Goal: Obtain resource: Download file/media

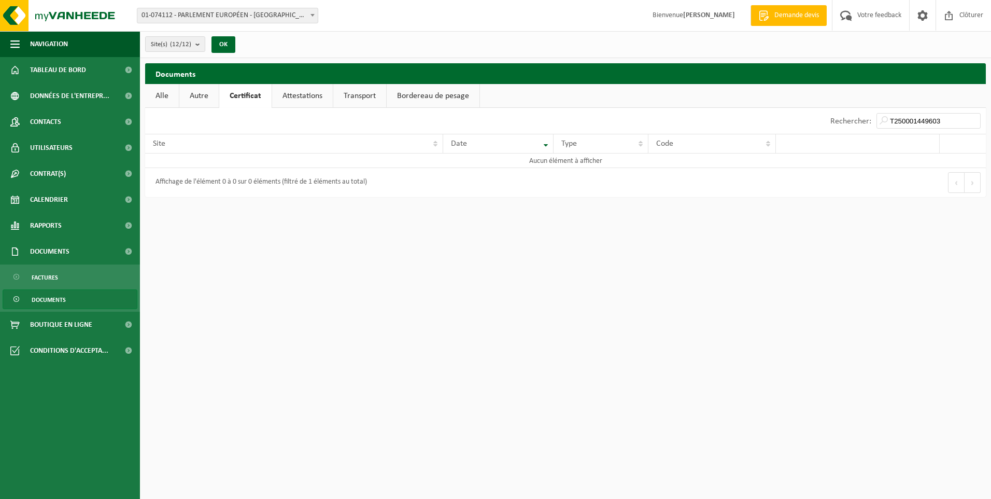
click at [514, 306] on html "Site: 01-074112 - PARLEMENT EUROPÉEN - [GEOGRAPHIC_DATA] 02-011928 - PARLEMENT …" at bounding box center [495, 249] width 991 height 499
click at [295, 97] on link "Attestations" at bounding box center [302, 96] width 61 height 24
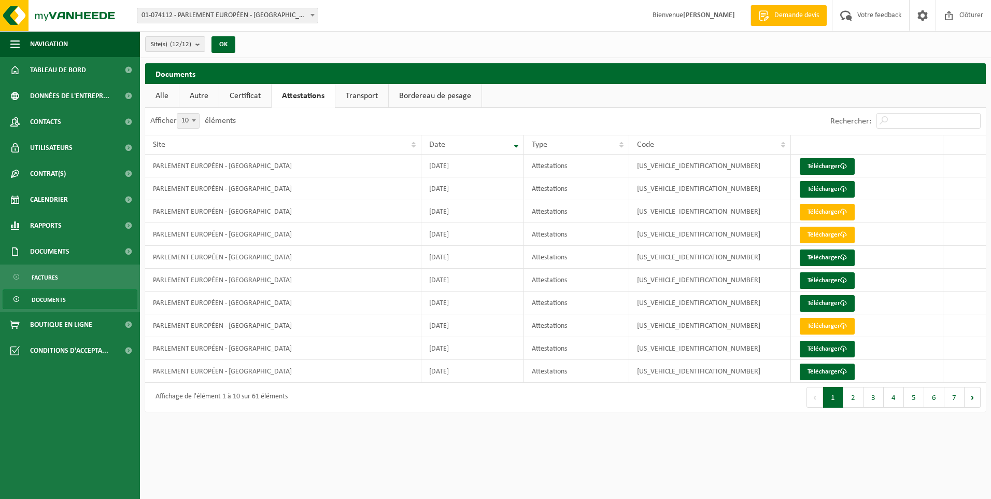
click at [200, 98] on link "Autre" at bounding box center [198, 96] width 39 height 24
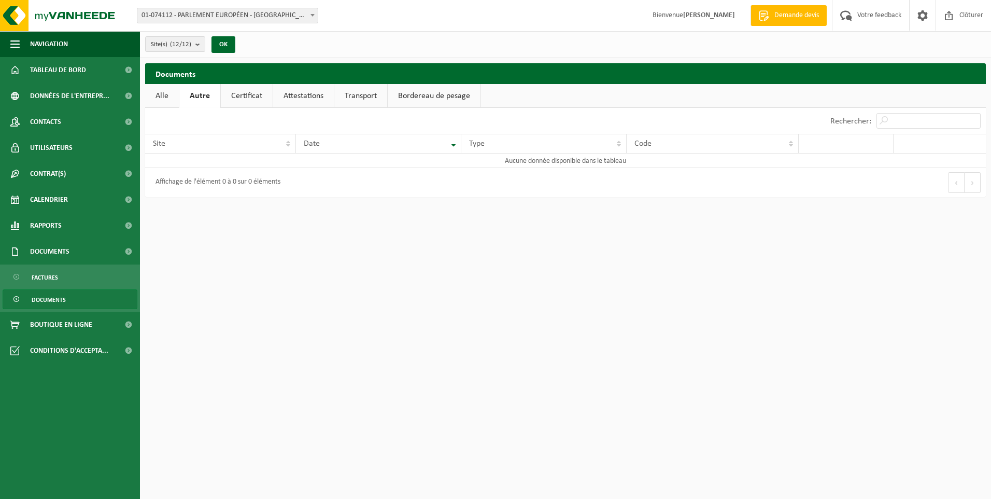
click at [253, 95] on link "Certificat" at bounding box center [247, 96] width 52 height 24
click at [308, 93] on link "Attestations" at bounding box center [302, 96] width 61 height 24
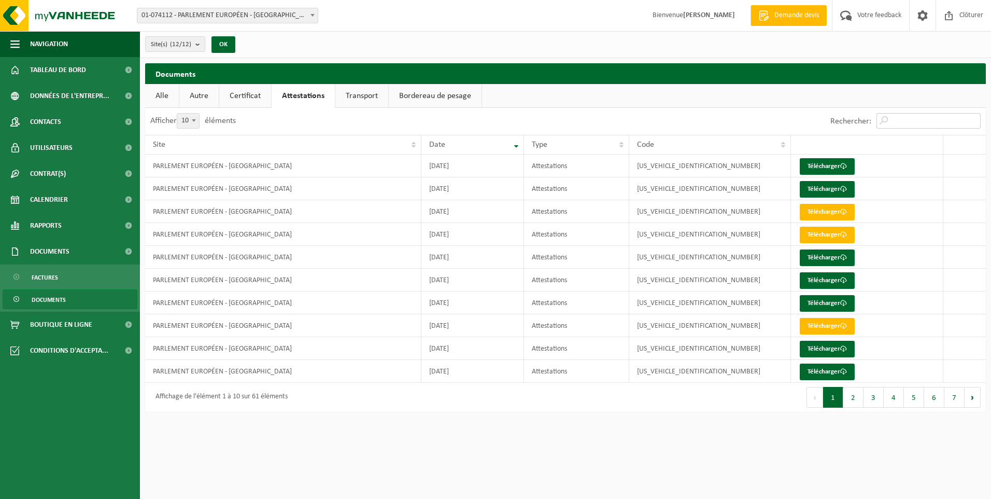
click at [895, 120] on input "Rechercher:" at bounding box center [928, 121] width 104 height 16
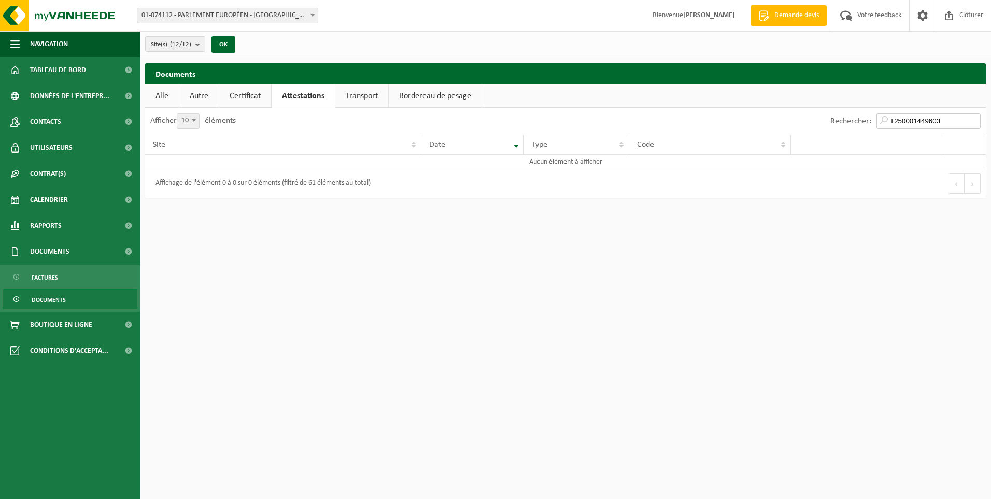
type input "T250001449603"
drag, startPoint x: 353, startPoint y: 96, endPoint x: 365, endPoint y: 97, distance: 12.5
click at [353, 96] on link "Transport" at bounding box center [361, 96] width 53 height 24
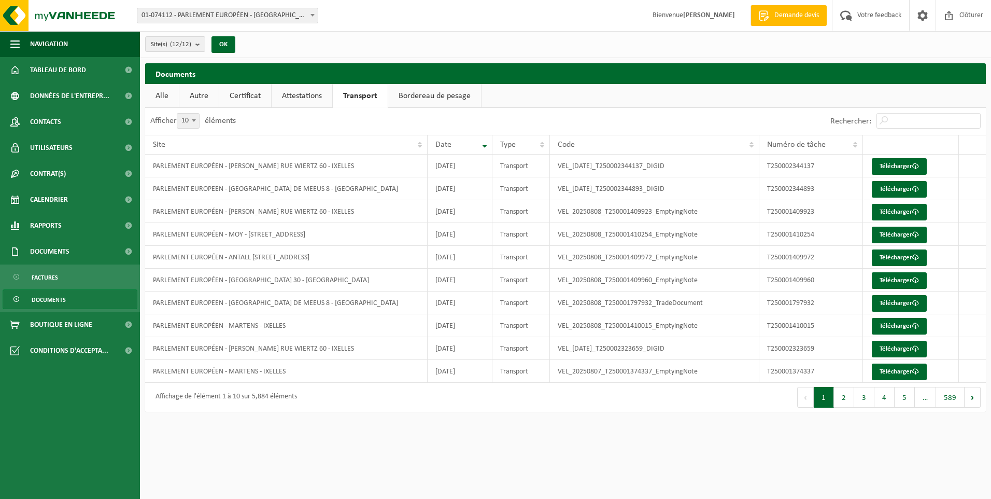
click at [432, 95] on link "Bordereau de pesage" at bounding box center [434, 96] width 93 height 24
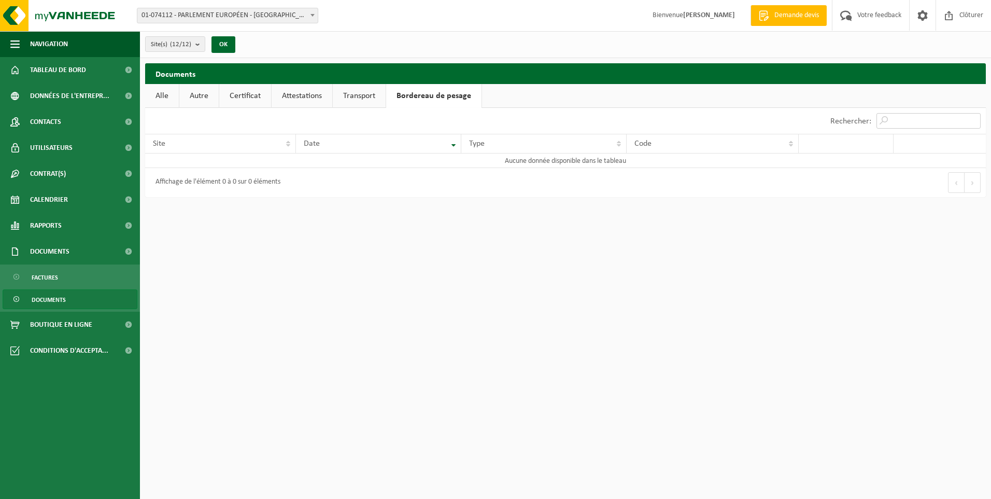
click at [917, 125] on input "Rechercher:" at bounding box center [928, 121] width 104 height 16
type input "T250001449603"
click at [22, 249] on link "Documents" at bounding box center [70, 251] width 140 height 26
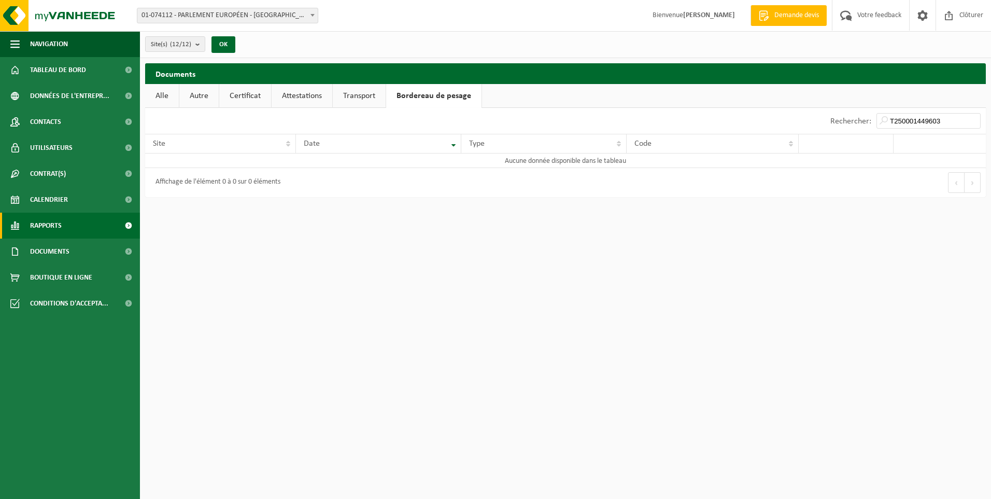
click at [65, 226] on link "Rapports" at bounding box center [70, 225] width 140 height 26
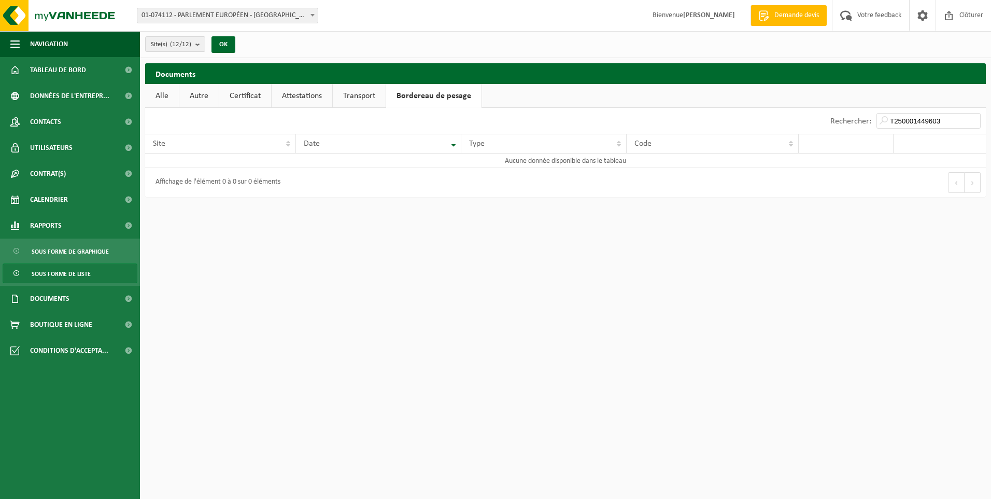
click at [64, 274] on span "Sous forme de liste" at bounding box center [61, 274] width 59 height 20
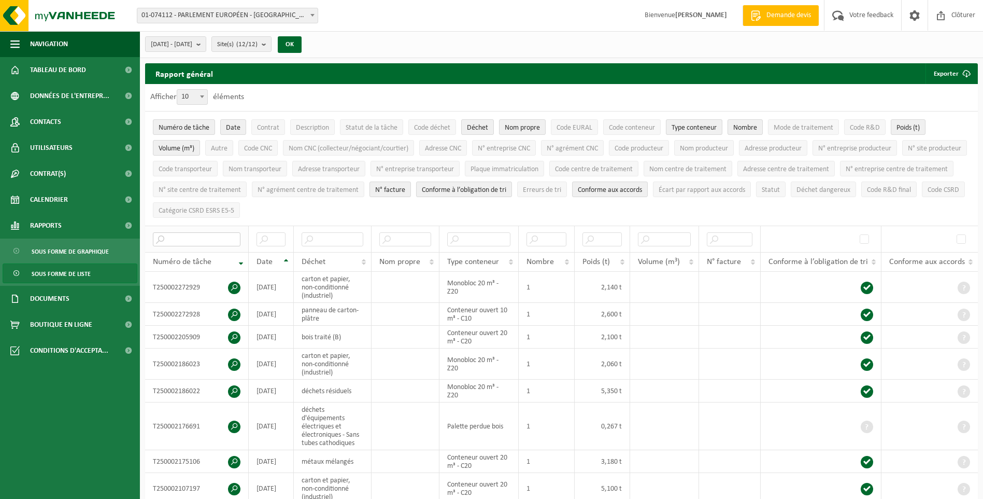
click at [182, 239] on input "text" at bounding box center [197, 239] width 88 height 14
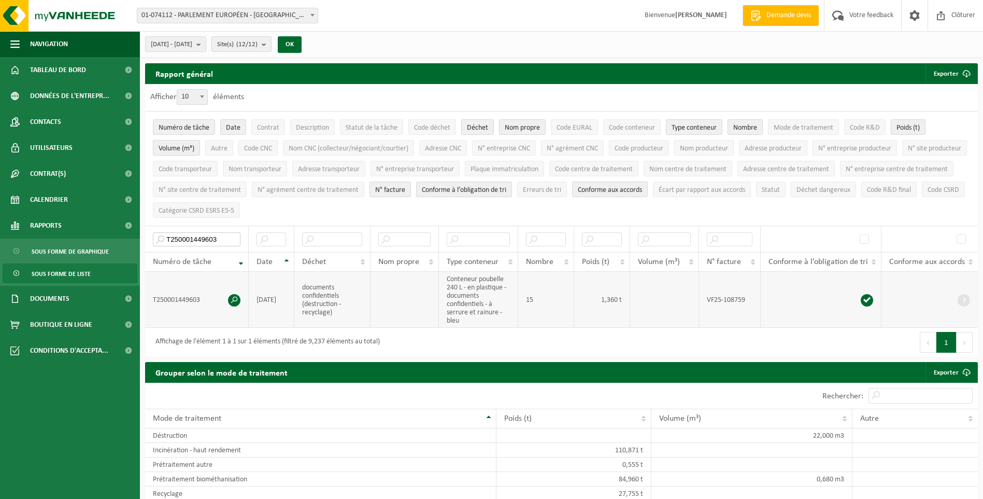
type input "T250001449603"
click at [231, 294] on span at bounding box center [234, 300] width 12 height 12
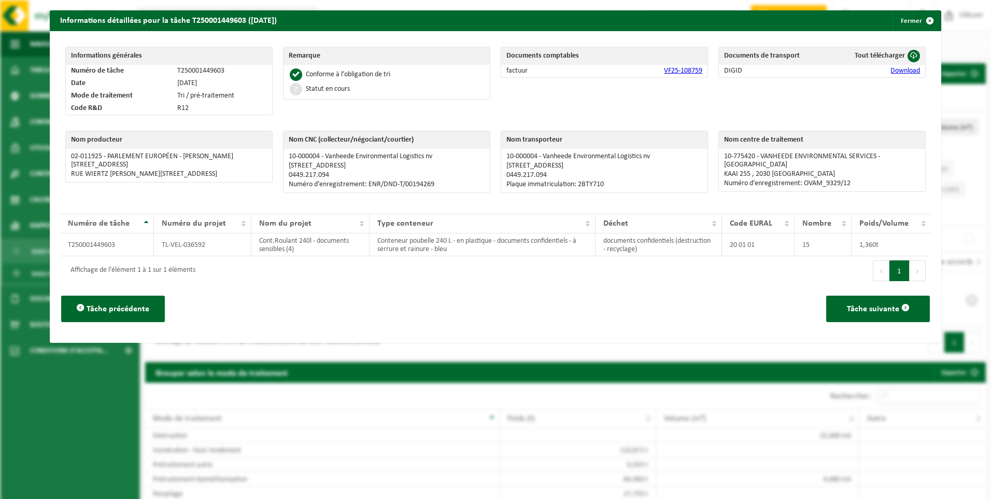
click at [900, 71] on link "Download" at bounding box center [905, 71] width 30 height 8
click at [910, 55] on span at bounding box center [914, 56] width 12 height 12
